Goal: Task Accomplishment & Management: Manage account settings

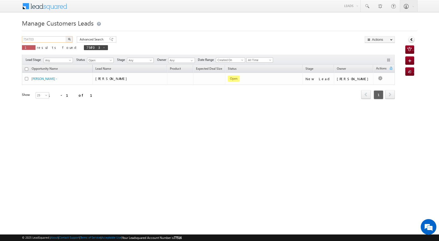
drag, startPoint x: 49, startPoint y: 39, endPoint x: 5, endPoint y: 38, distance: 43.4
click at [5, 38] on body "Menu [PERSON_NAME] [PERSON_NAME] a2@ks erve." at bounding box center [219, 74] width 439 height 148
paste input "01804"
type input "701804"
click at [68, 40] on button "button" at bounding box center [69, 39] width 7 height 6
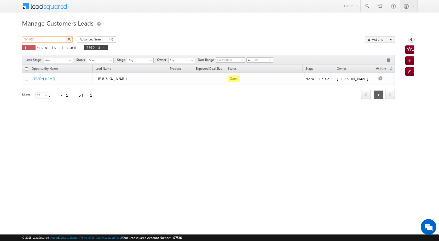
drag, startPoint x: 37, startPoint y: 39, endPoint x: 5, endPoint y: 36, distance: 32.2
click at [5, 36] on body "Menu [PERSON_NAME] [PERSON_NAME] a2@ks erve." at bounding box center [219, 74] width 439 height 148
paste input "01804"
type input "701804"
click at [68, 38] on img "button" at bounding box center [69, 39] width 3 height 3
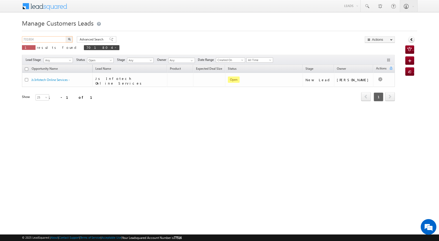
drag, startPoint x: 48, startPoint y: 42, endPoint x: 8, endPoint y: 40, distance: 40.3
click at [8, 40] on body "Menu [PERSON_NAME] [PERSON_NAME] a2@ks erve." at bounding box center [219, 74] width 439 height 148
paste input "OHAM KABIRE"
drag, startPoint x: 53, startPoint y: 37, endPoint x: 20, endPoint y: 42, distance: 34.1
click at [20, 42] on body "Menu [PERSON_NAME] [PERSON_NAME] a2@ks erve." at bounding box center [219, 74] width 439 height 148
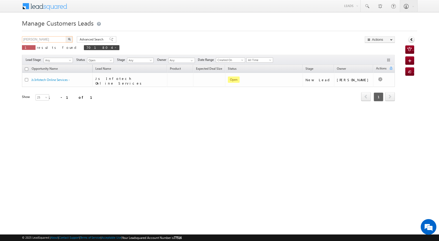
paste input "701804"
type input "701804"
click at [68, 39] on img "button" at bounding box center [69, 39] width 3 height 3
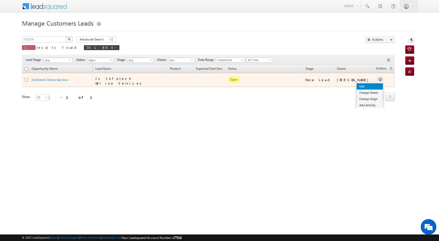
click at [363, 85] on link "Edit" at bounding box center [370, 86] width 26 height 6
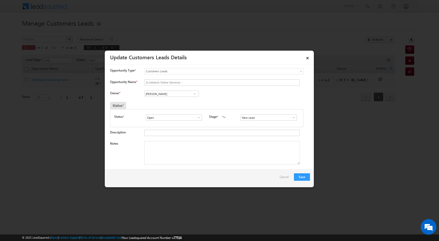
click at [194, 94] on span at bounding box center [194, 94] width 5 height 4
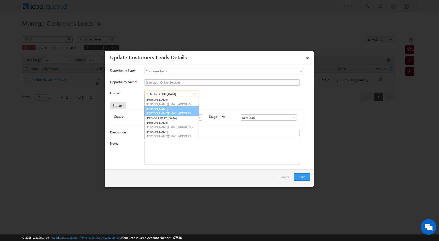
click at [187, 113] on span "vaibhav.dhanke@sgrlimited.in" at bounding box center [169, 113] width 47 height 4
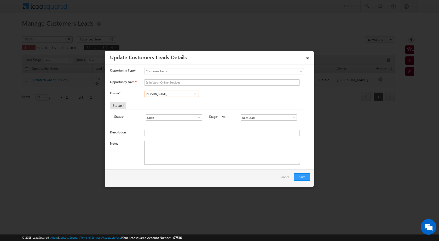
type input "Vaibhav Shankar Dhanke"
click at [193, 150] on textarea "Notes" at bounding box center [222, 153] width 156 height 24
paste textarea "701804"
click at [208, 151] on textarea "701804" at bounding box center [222, 153] width 156 height 24
paste textarea "CB SARLA GAV PROPERTY VAILUE FATHER AGE 57 PV VAILUE PV 7 LAC LOAN 5 LAC ONLINE…"
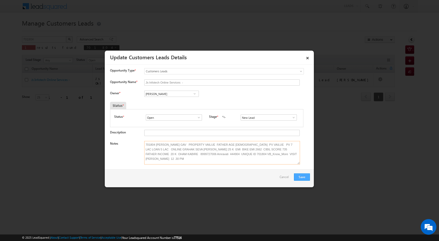
type textarea "701804 CB SARLA GAV PROPERTY VAILUE FATHER AGE 57 PV VAILUE PV 7 LAC LOAN 5 LAC…"
click at [303, 175] on button "Save" at bounding box center [302, 176] width 16 height 7
